Goal: Information Seeking & Learning: Learn about a topic

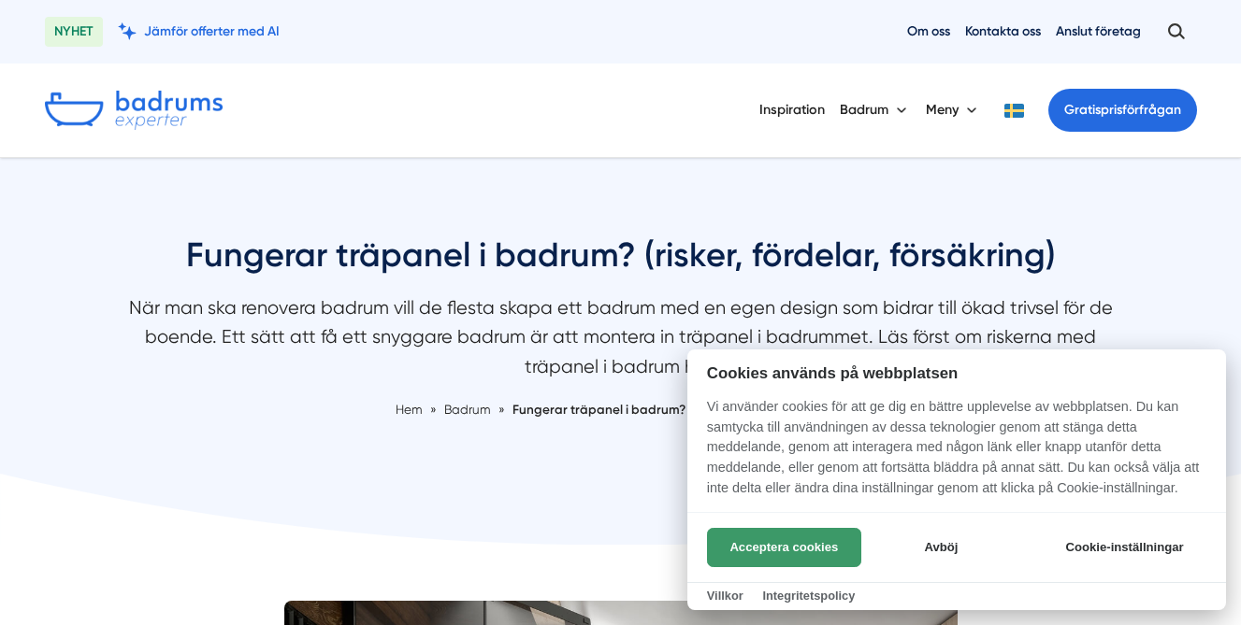
click at [827, 546] on button "Acceptera cookies" at bounding box center [784, 547] width 154 height 39
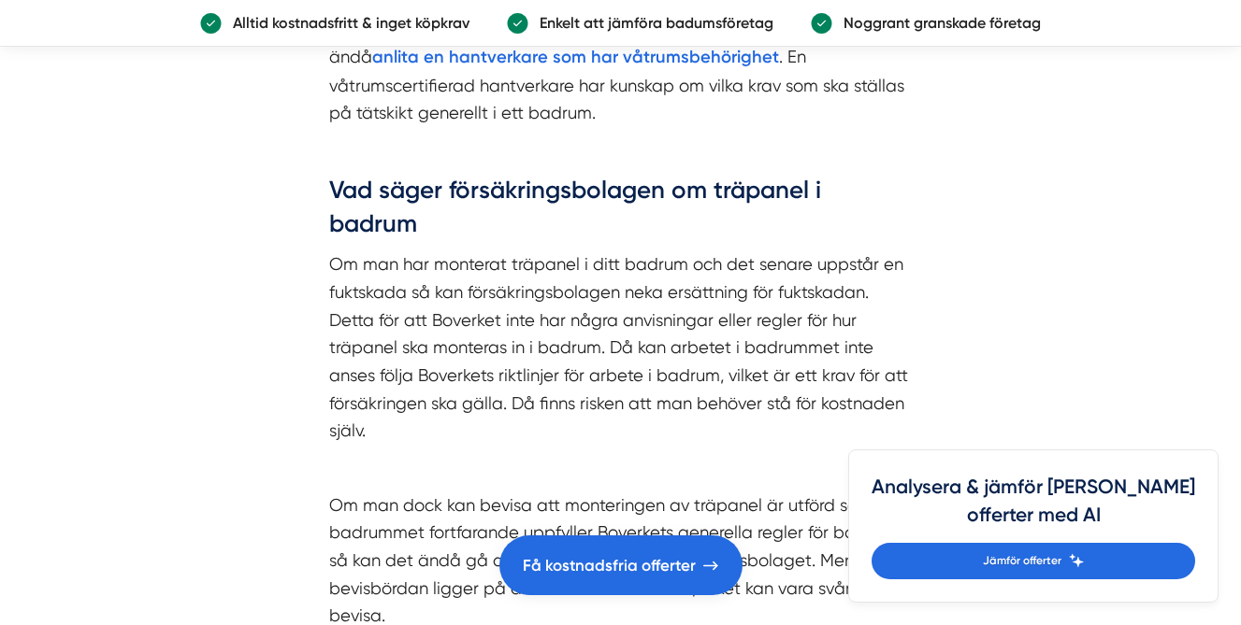
scroll to position [3571, 0]
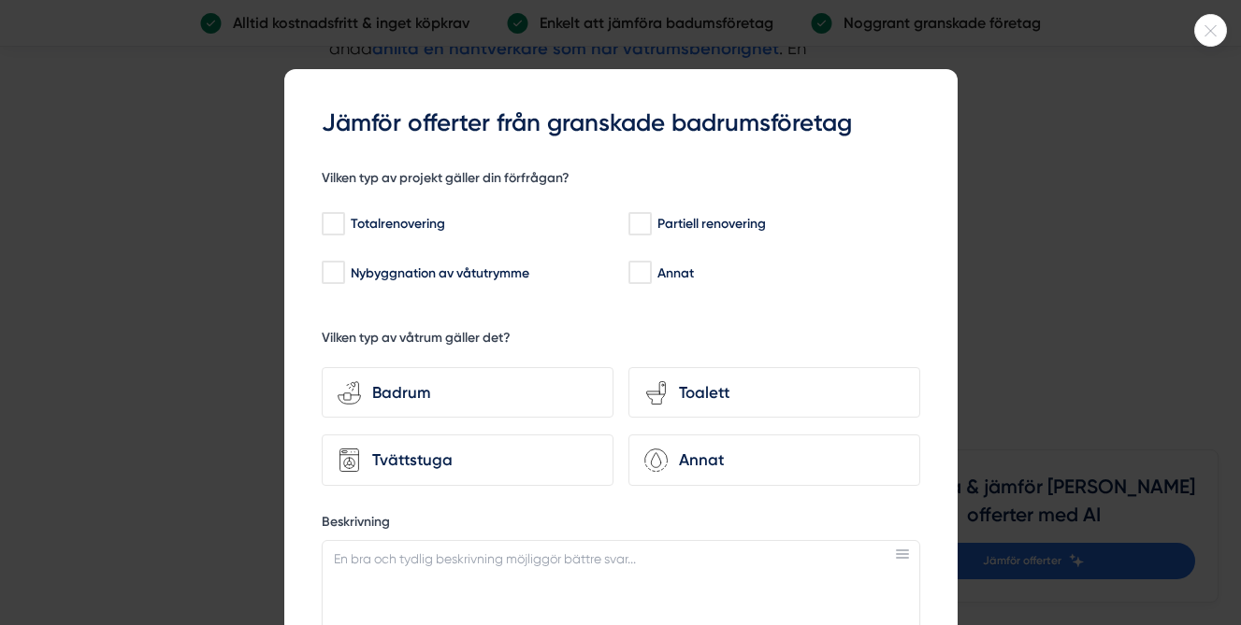
click at [144, 371] on div at bounding box center [620, 312] width 1241 height 625
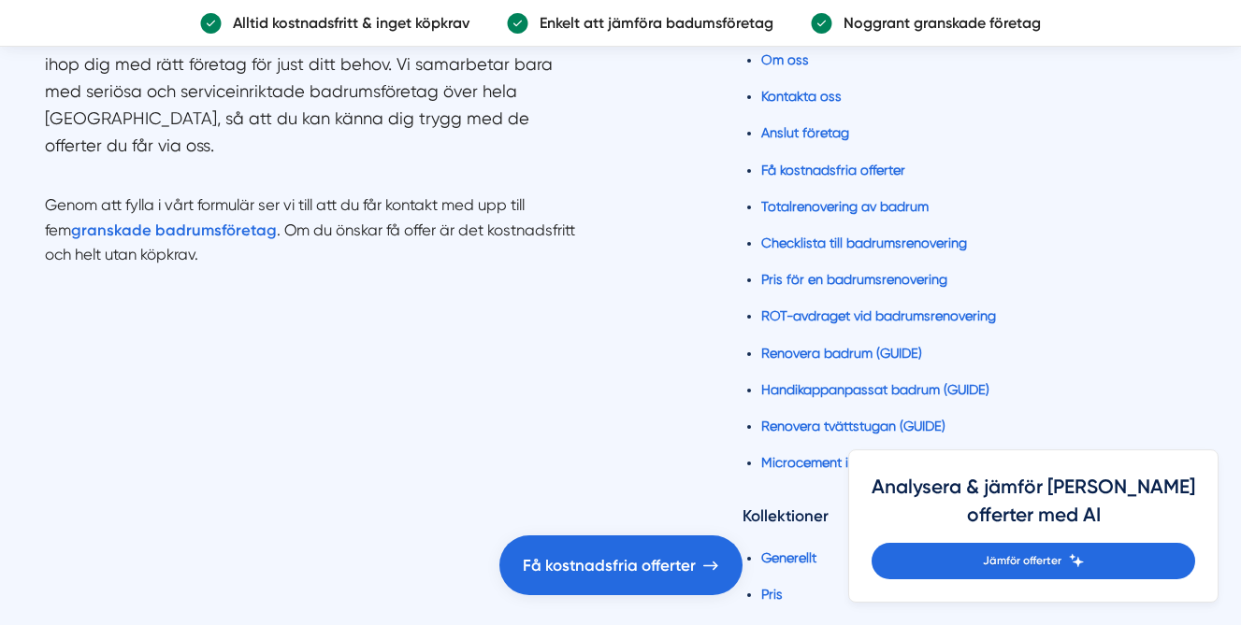
scroll to position [6829, 0]
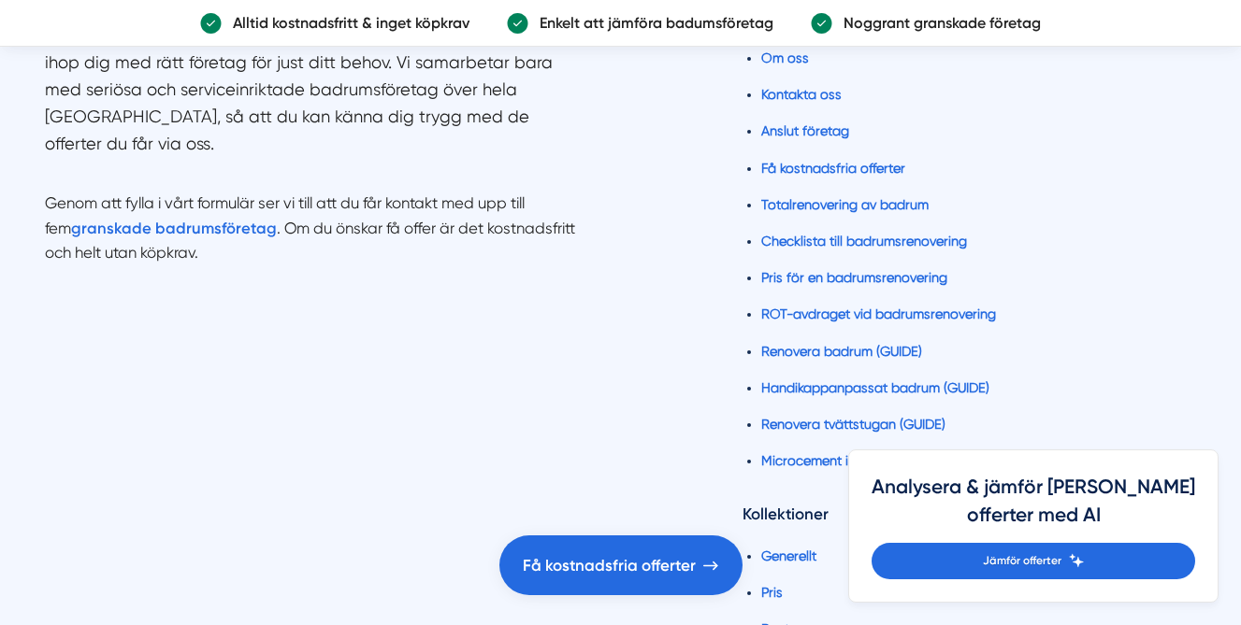
click at [796, 409] on ul "Hem Om oss Kontakta oss Anslut företag Få kostnadsfria offerter Totalrenovering…" at bounding box center [968, 247] width 453 height 496
click at [805, 453] on link "Microcement i badrum (GUIDE)" at bounding box center [855, 460] width 189 height 15
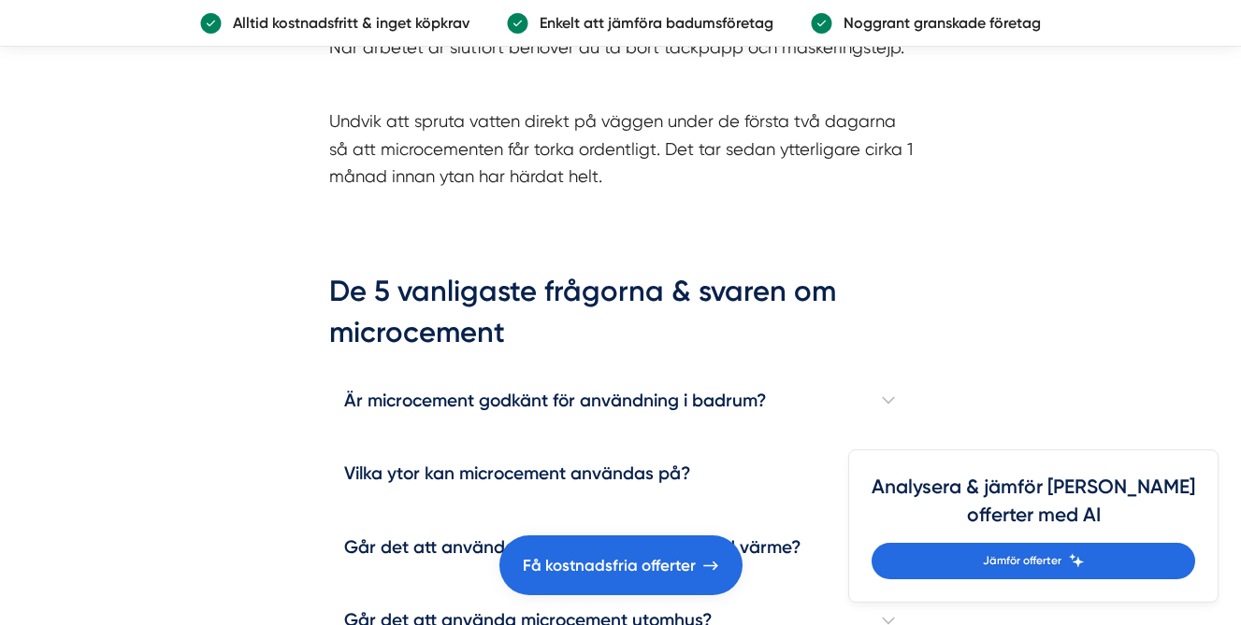
scroll to position [5986, 0]
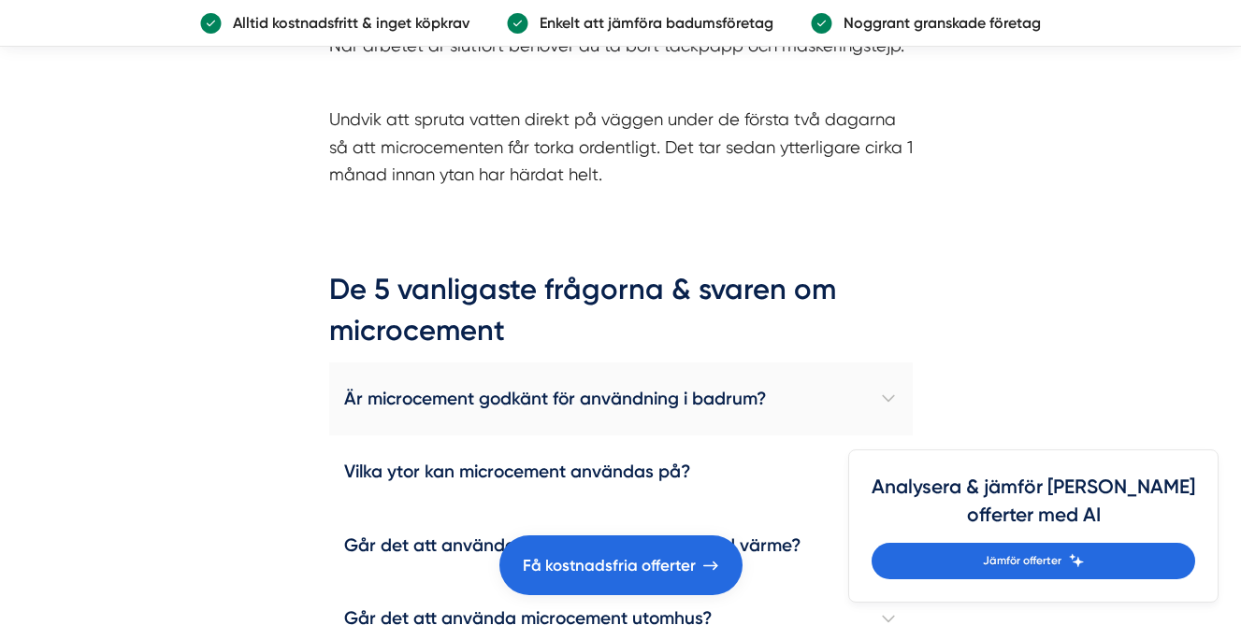
click at [711, 367] on h4 "Är microcement godkänt för användning i badrum?" at bounding box center [620, 399] width 583 height 73
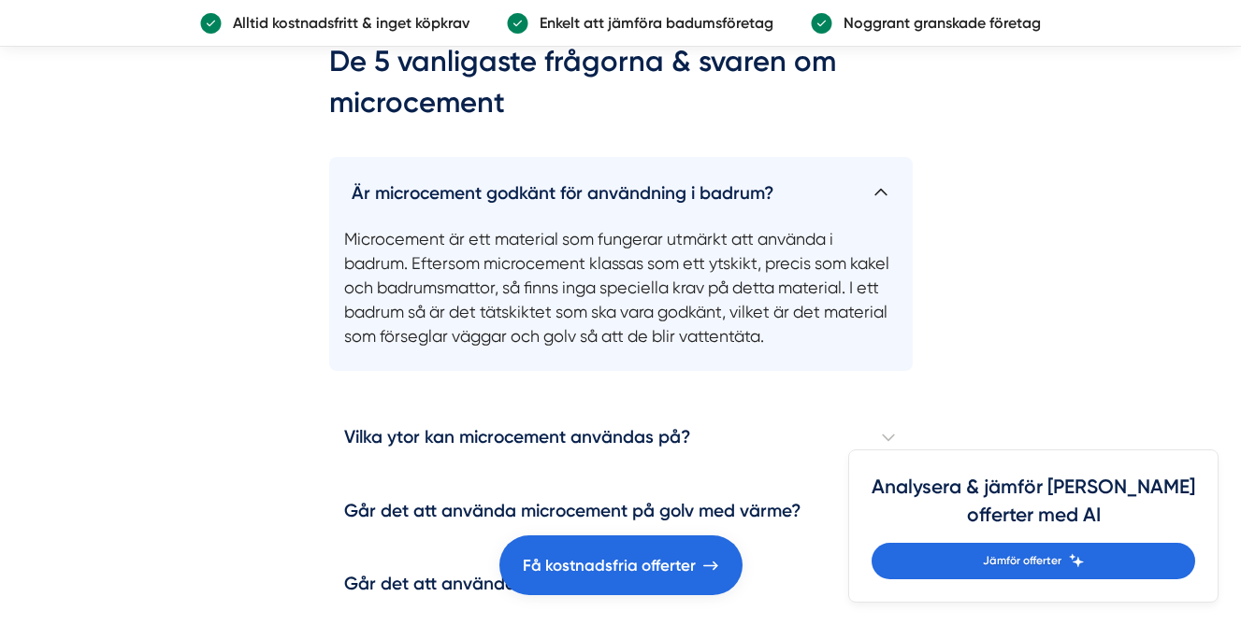
scroll to position [6220, 0]
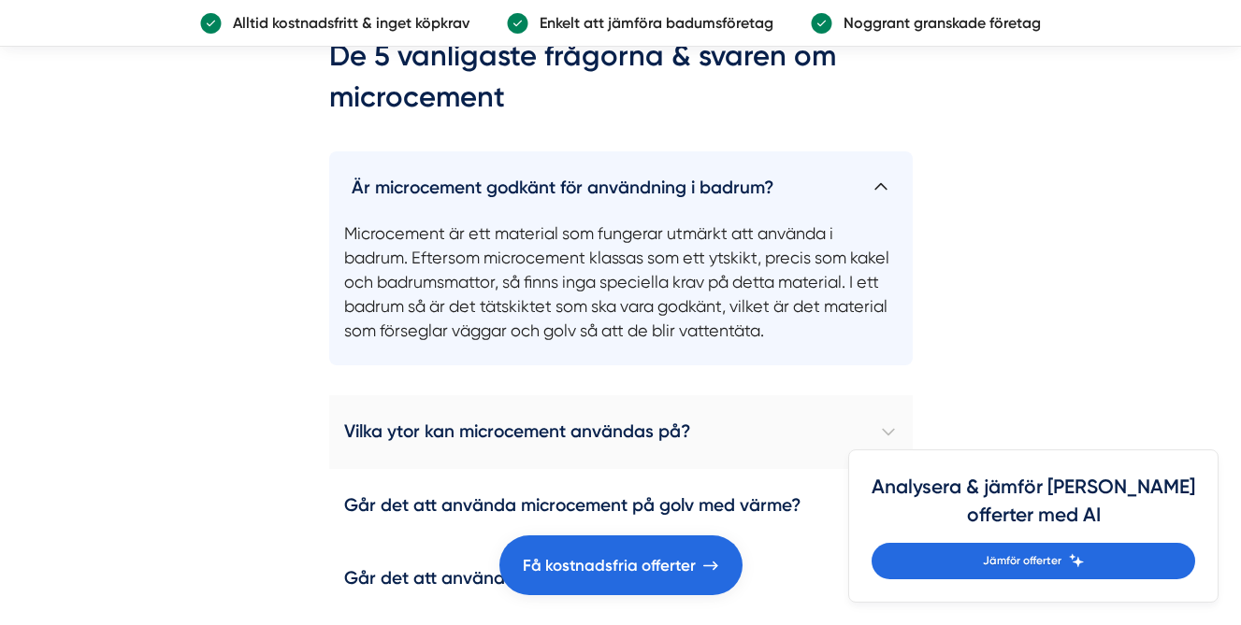
click at [628, 402] on h4 "Vilka ytor kan microcement användas på?" at bounding box center [620, 431] width 583 height 73
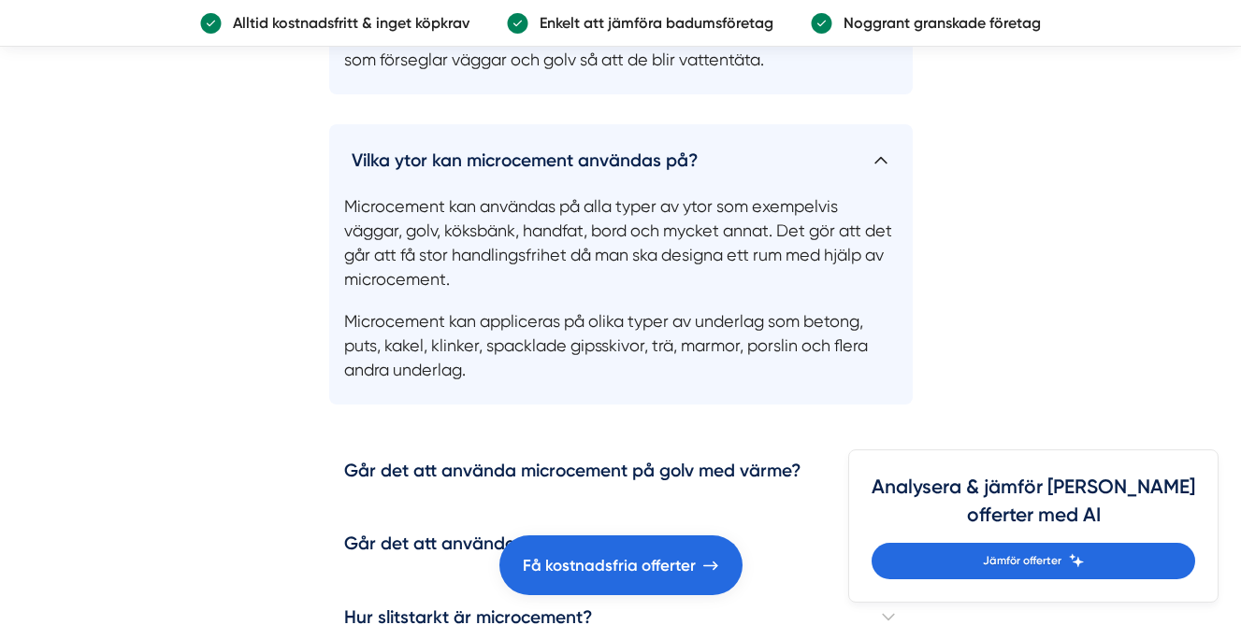
scroll to position [6499, 0]
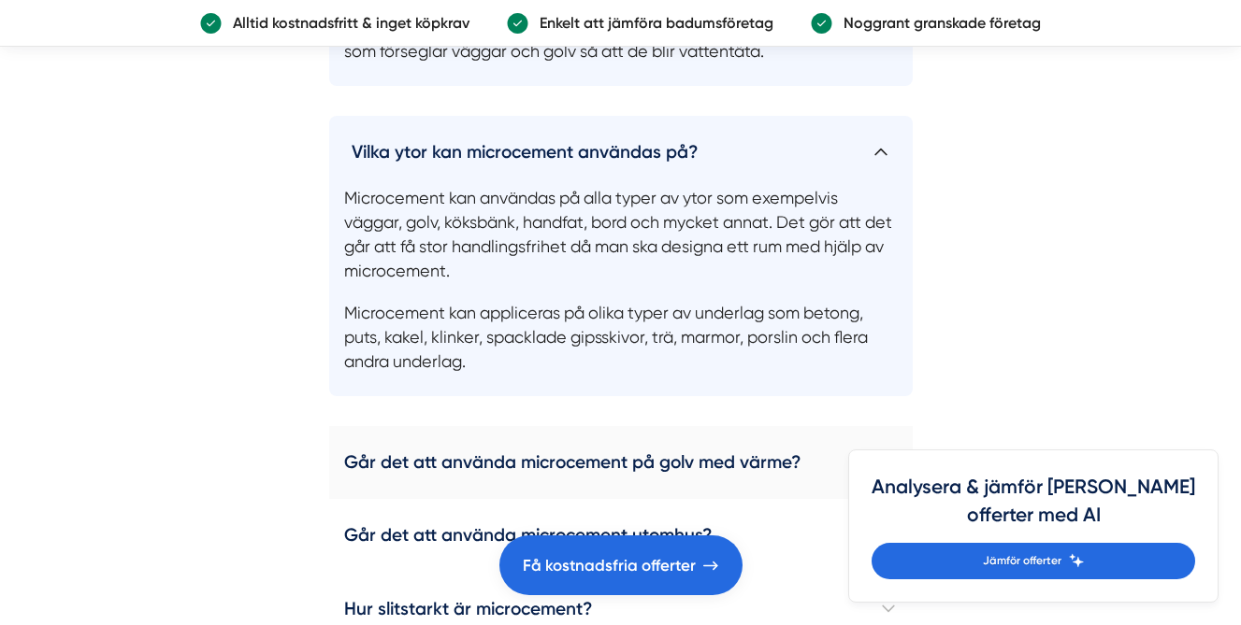
click at [635, 426] on h4 "Går det att använda microcement på golv med värme?" at bounding box center [620, 462] width 583 height 73
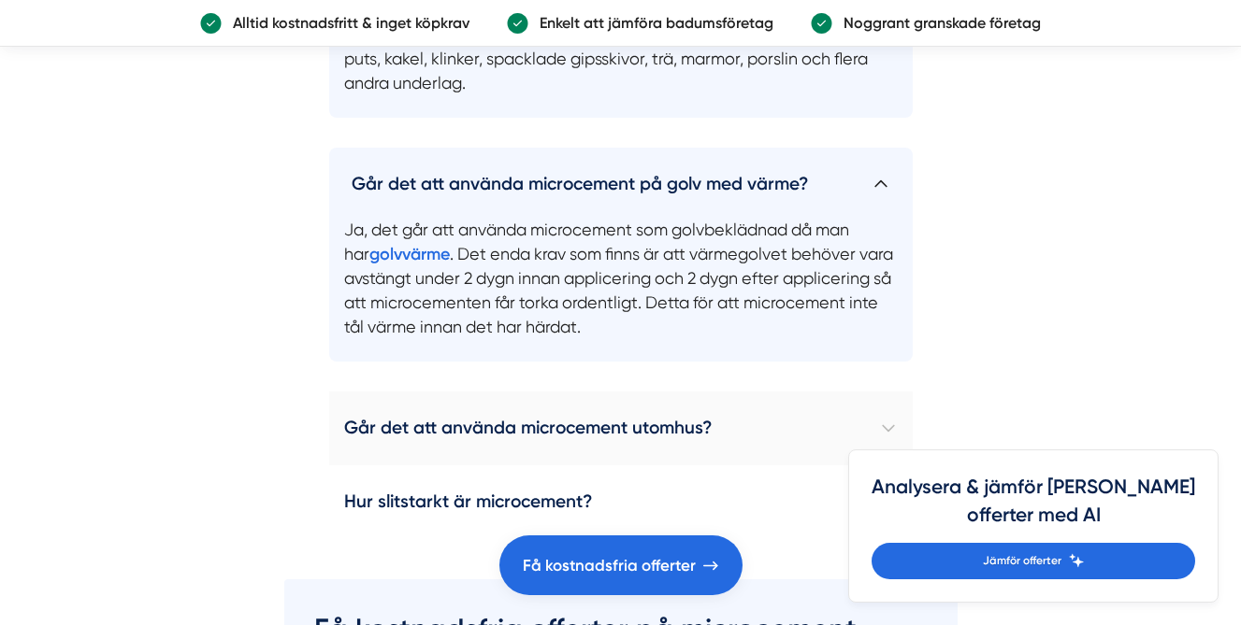
scroll to position [6781, 0]
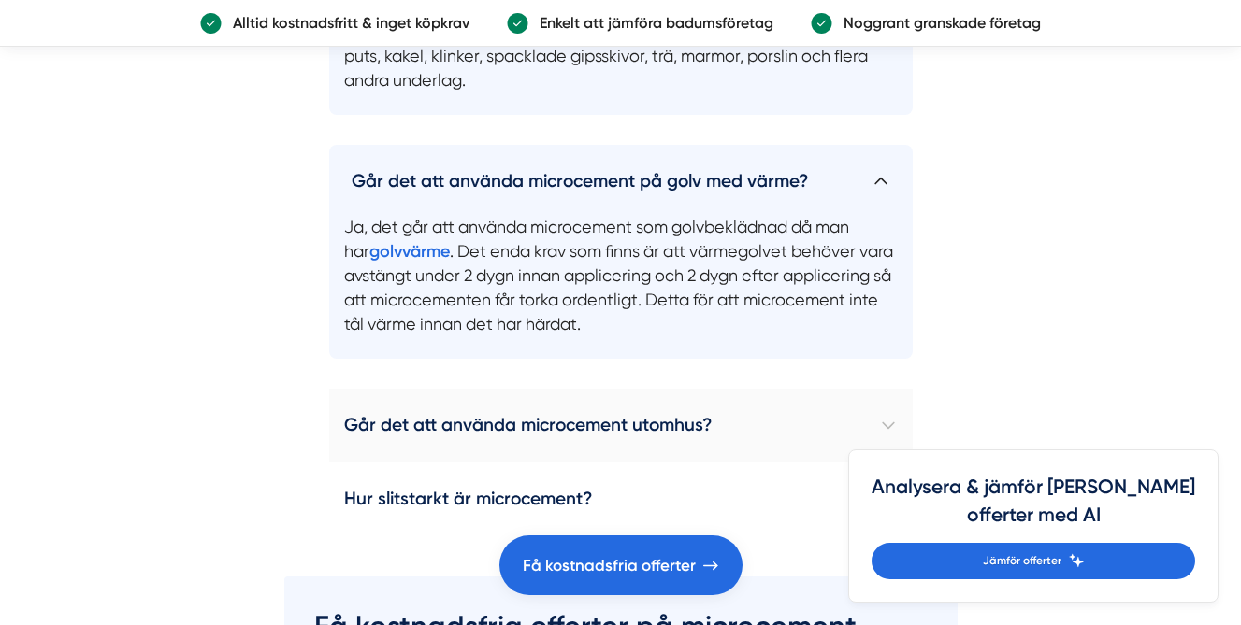
click at [610, 389] on h4 "Går det att använda microcement utomhus?" at bounding box center [620, 425] width 583 height 73
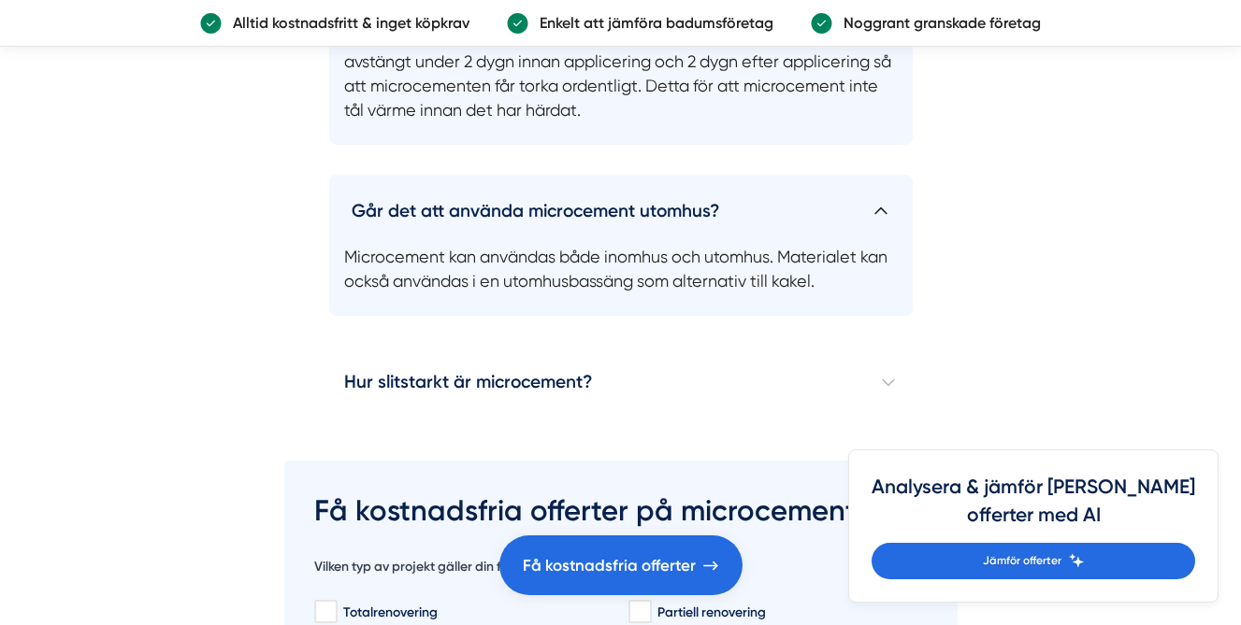
scroll to position [6999, 0]
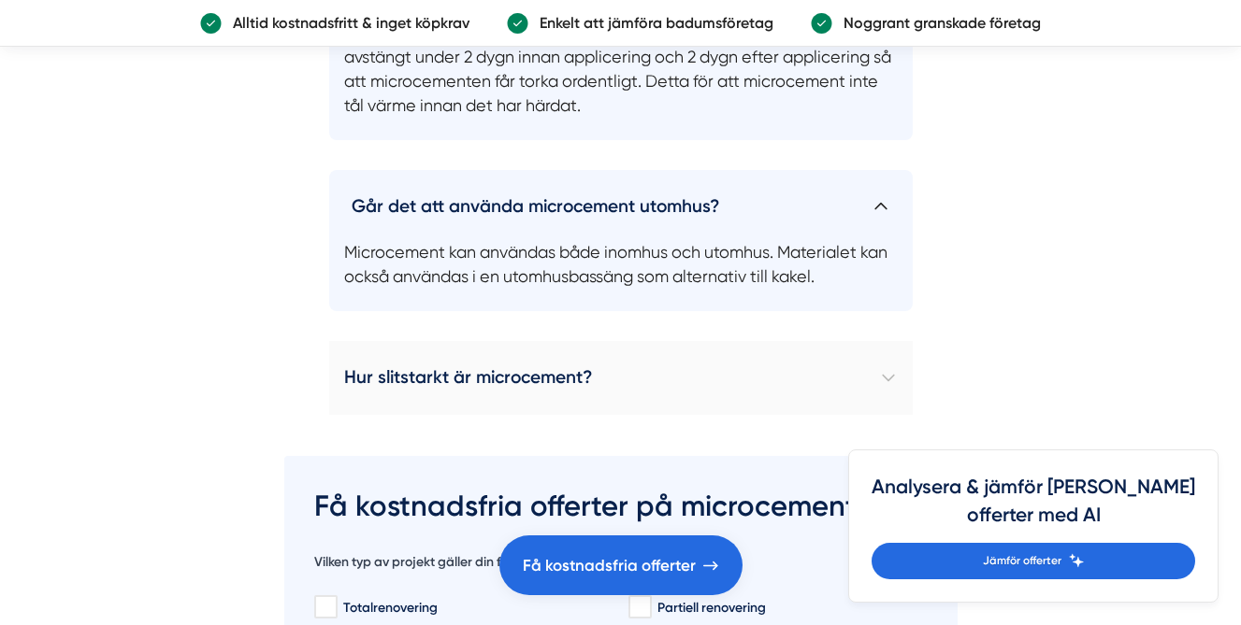
click at [550, 341] on h4 "Hur slitstarkt är microcement?" at bounding box center [620, 377] width 583 height 73
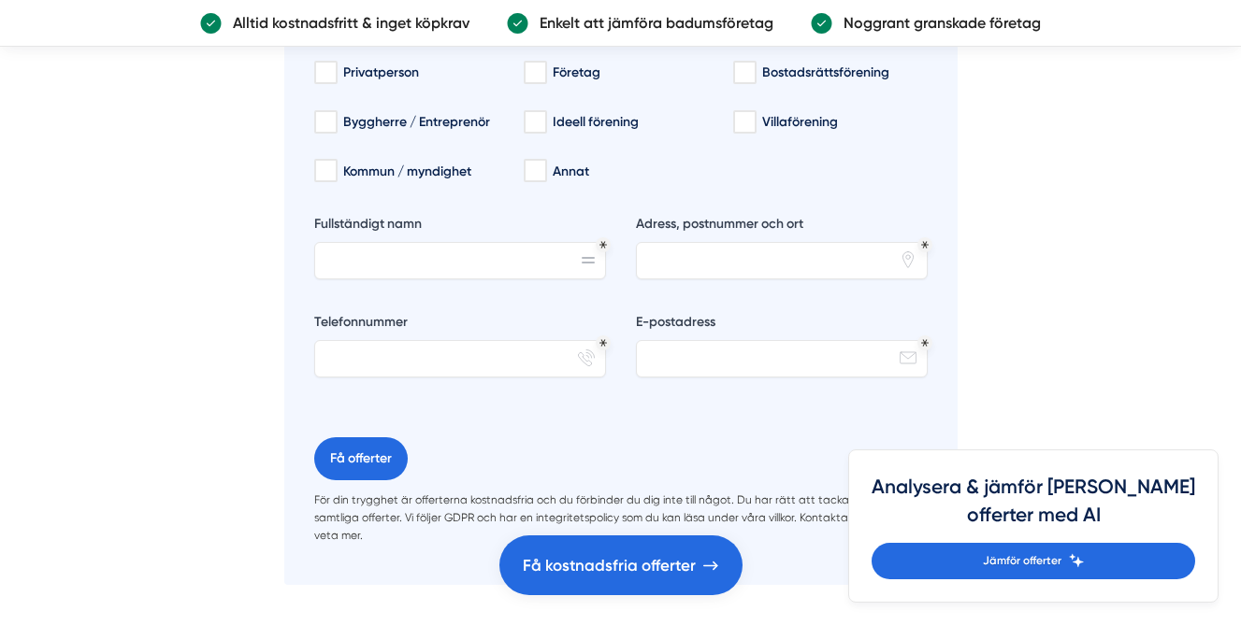
scroll to position [8732, 0]
